Goal: Information Seeking & Learning: Compare options

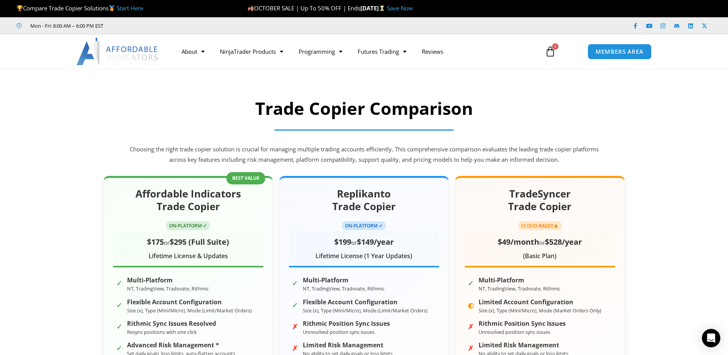
click at [148, 60] on img at bounding box center [117, 52] width 83 height 28
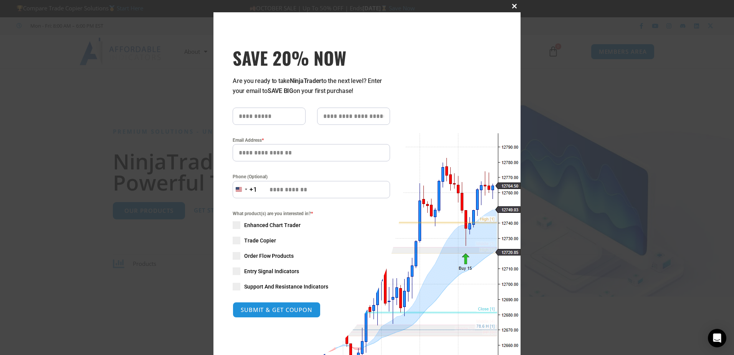
click at [514, 3] on button "Close this module" at bounding box center [514, 6] width 12 height 12
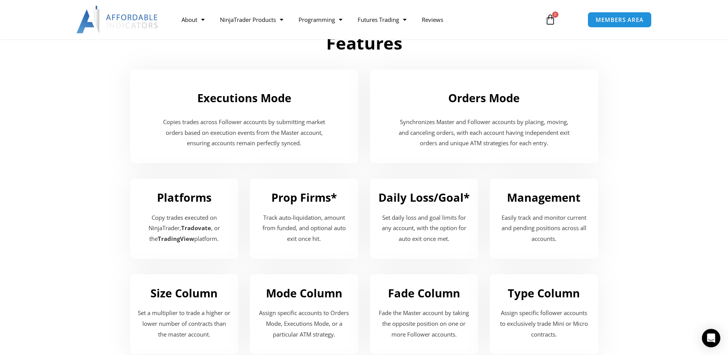
scroll to position [734, 0]
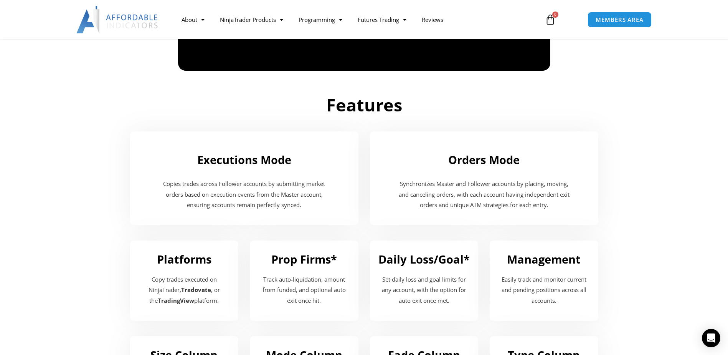
click at [126, 27] on img at bounding box center [117, 20] width 83 height 28
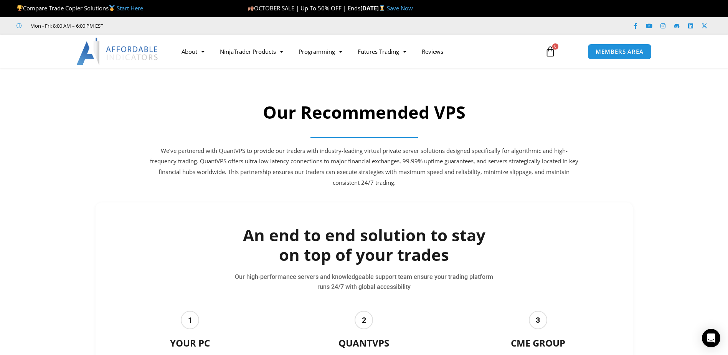
click at [137, 43] on img at bounding box center [117, 52] width 83 height 28
